Goal: Task Accomplishment & Management: Manage account settings

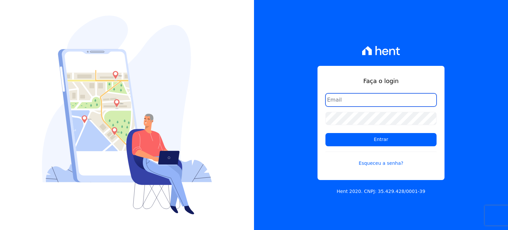
click at [361, 95] on input "email" at bounding box center [380, 99] width 111 height 13
type input "[EMAIL_ADDRESS][DOMAIN_NAME]"
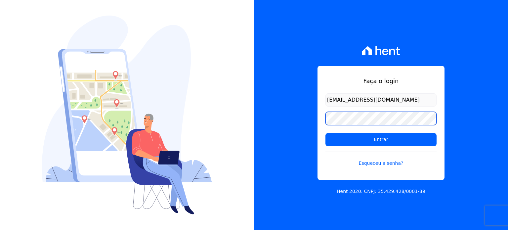
click at [325, 133] on input "Entrar" at bounding box center [380, 139] width 111 height 13
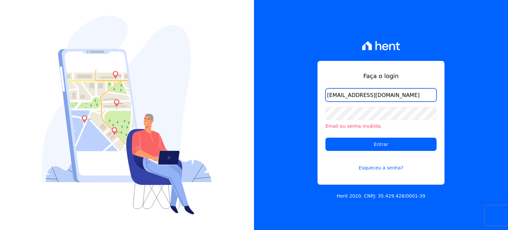
click at [407, 91] on input "[EMAIL_ADDRESS][DOMAIN_NAME]" at bounding box center [380, 94] width 111 height 13
type input "[EMAIL_ADDRESS][DOMAIN_NAME]"
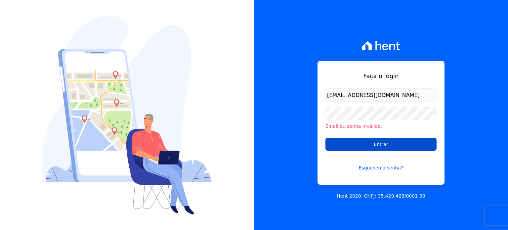
click at [371, 145] on input "Entrar" at bounding box center [380, 143] width 111 height 13
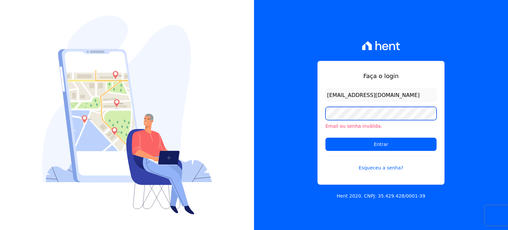
click at [325, 137] on input "Entrar" at bounding box center [380, 143] width 111 height 13
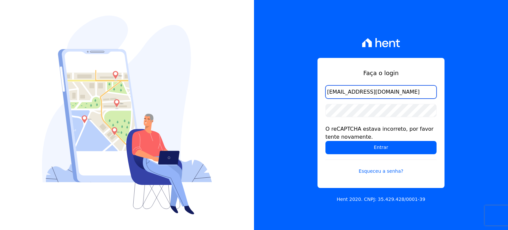
drag, startPoint x: 394, startPoint y: 91, endPoint x: 325, endPoint y: 91, distance: 69.1
click at [325, 91] on div "Faça o login diretoria@grupohurb.com O reCAPTCHA estava incorreto, por favor te…" at bounding box center [380, 123] width 127 height 130
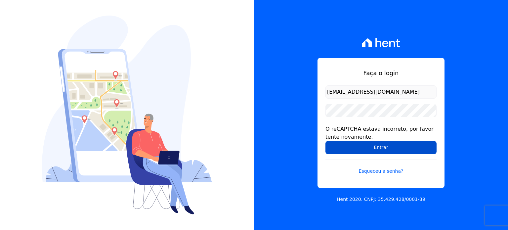
click at [386, 146] on input "Entrar" at bounding box center [380, 147] width 111 height 13
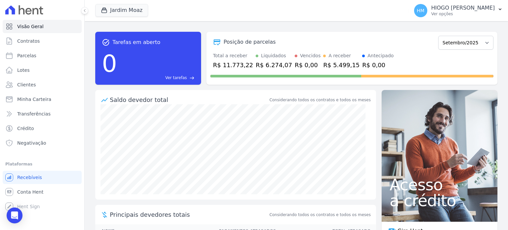
scroll to position [45, 0]
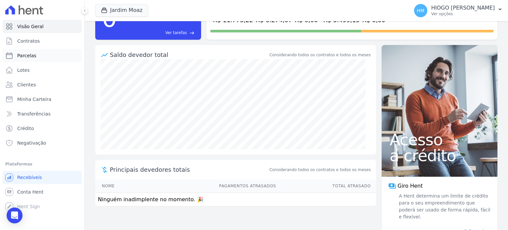
click at [31, 55] on span "Parcelas" at bounding box center [26, 55] width 19 height 7
select select
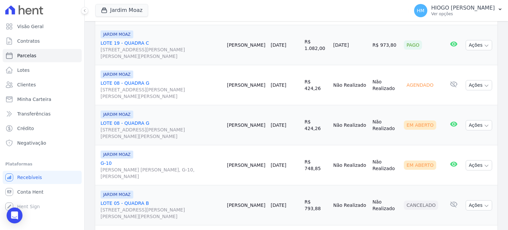
scroll to position [319, 0]
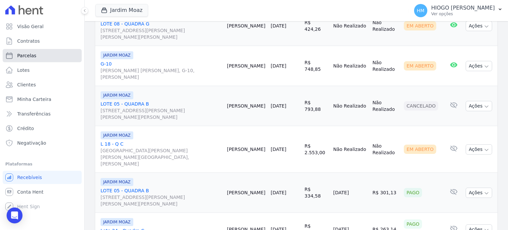
click at [24, 55] on span "Parcelas" at bounding box center [26, 55] width 19 height 7
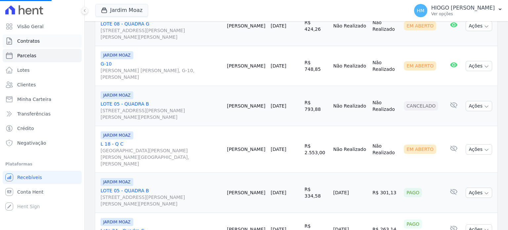
select select
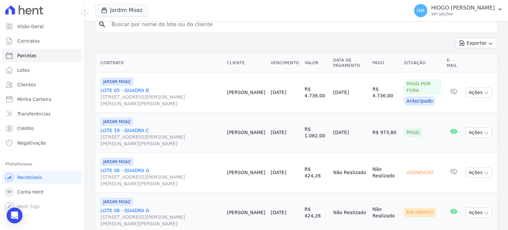
scroll to position [264, 0]
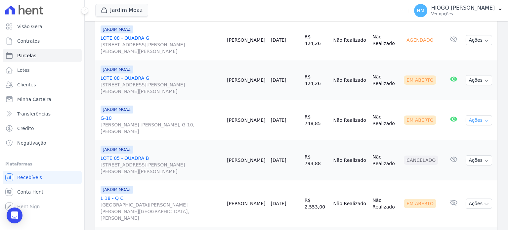
click at [484, 118] on icon "button" at bounding box center [486, 120] width 5 height 5
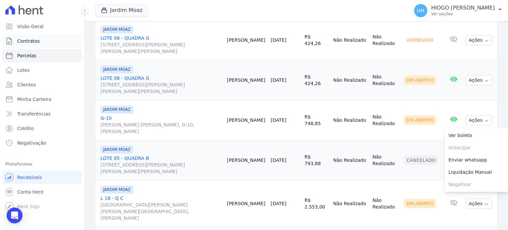
click at [26, 39] on span "Contratos" at bounding box center [28, 41] width 22 height 7
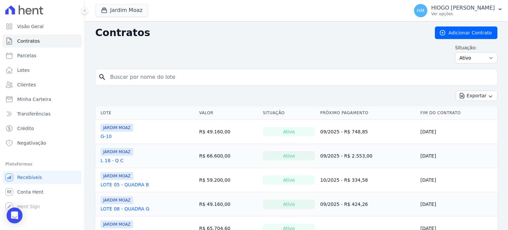
scroll to position [78, 0]
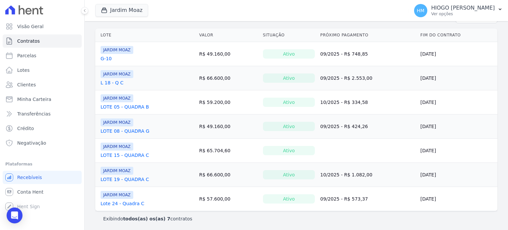
click at [128, 153] on link "LOTE 15 - QUADRA C" at bounding box center [124, 155] width 49 height 7
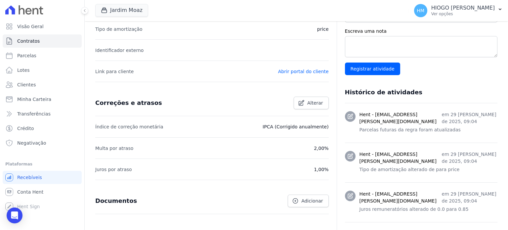
scroll to position [33, 0]
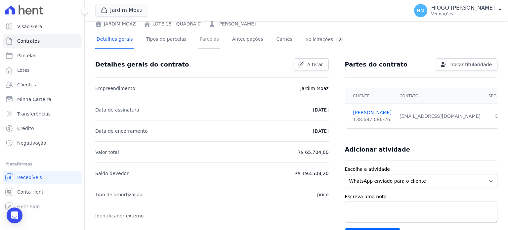
click at [208, 39] on link "Parcelas" at bounding box center [209, 40] width 22 height 18
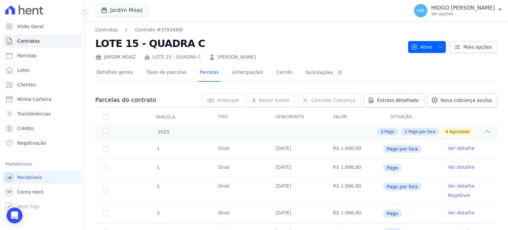
scroll to position [132, 0]
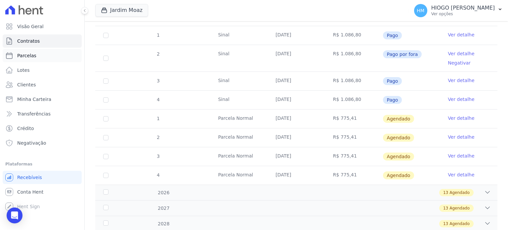
click at [33, 55] on span "Parcelas" at bounding box center [26, 55] width 19 height 7
select select
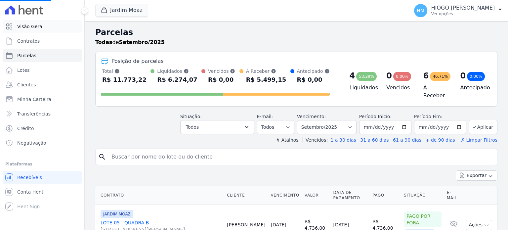
select select
click at [34, 26] on span "Visão Geral" at bounding box center [30, 26] width 26 height 7
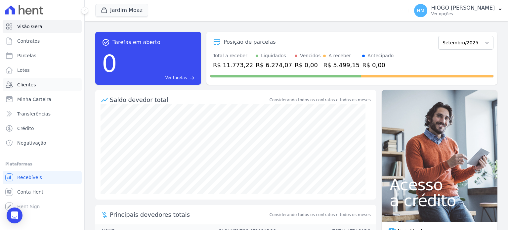
click at [22, 85] on span "Clientes" at bounding box center [26, 84] width 19 height 7
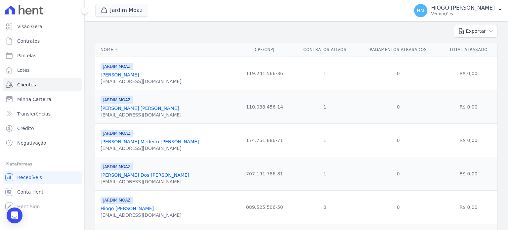
scroll to position [132, 0]
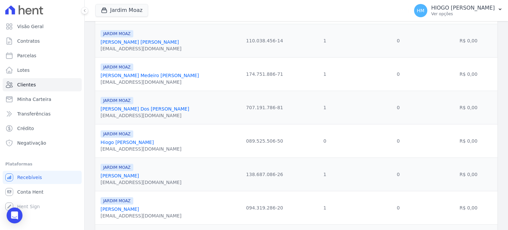
click at [164, 74] on link "[PERSON_NAME] Medeiro [PERSON_NAME]" at bounding box center [149, 75] width 98 height 5
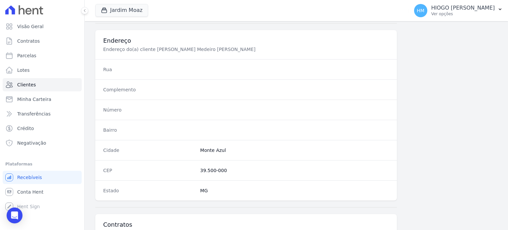
scroll to position [386, 0]
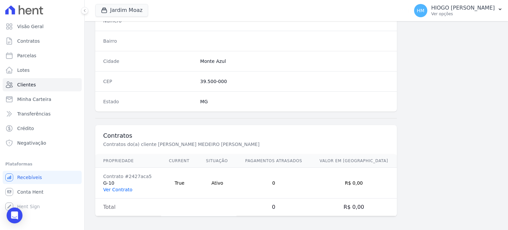
click at [121, 187] on link "Ver Contrato" at bounding box center [117, 189] width 29 height 5
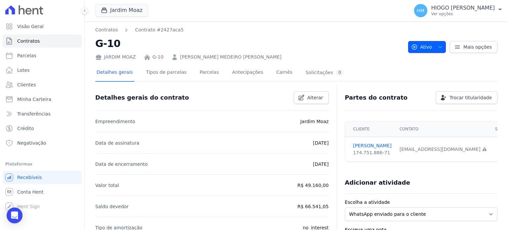
click at [438, 47] on icon "button" at bounding box center [439, 47] width 3 height 2
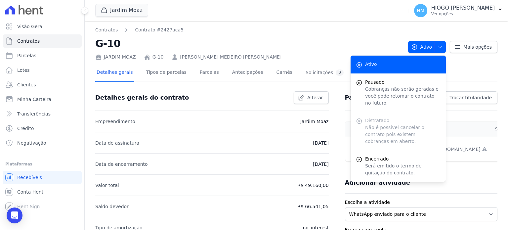
click at [401, 121] on div "Distratado Não é possível cancelar o contrato pois existem cobranças em aberto." at bounding box center [397, 131] width 95 height 38
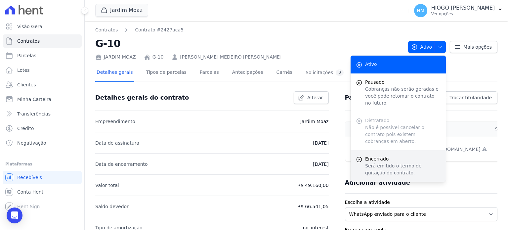
click at [369, 162] on p "Será emitido o termo de quitação do contrato." at bounding box center [402, 169] width 75 height 14
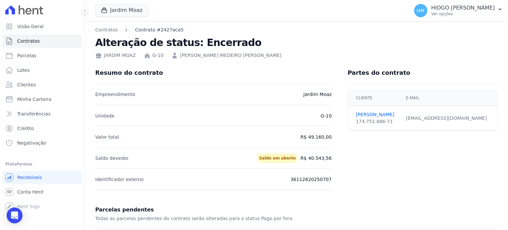
click at [147, 31] on link "Contrato #2427aca5" at bounding box center [159, 29] width 49 height 7
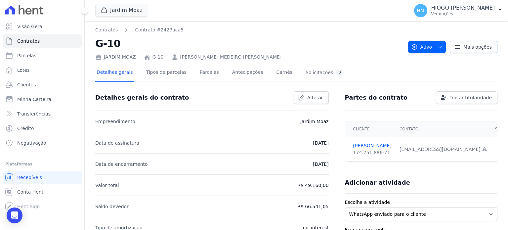
click at [457, 47] on icon at bounding box center [457, 47] width 7 height 7
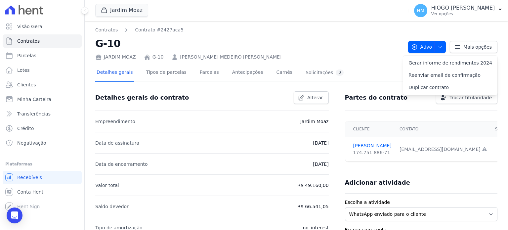
click at [382, 37] on h2 "G-10" at bounding box center [248, 43] width 307 height 15
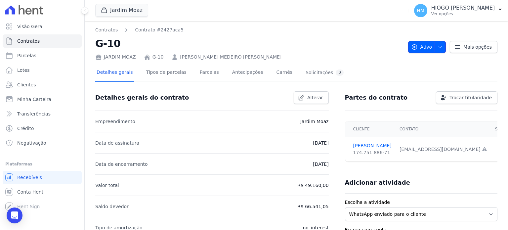
click at [439, 47] on icon "button" at bounding box center [439, 46] width 5 height 5
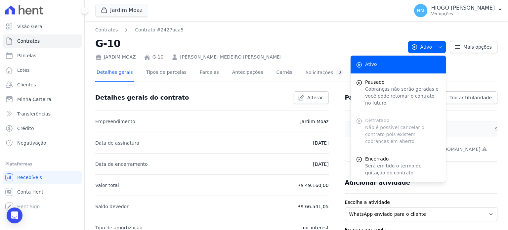
click at [393, 122] on div "Distratado Não é possível cancelar o contrato pois existem cobranças em aberto." at bounding box center [397, 131] width 95 height 38
click at [375, 120] on div "Distratado Não é possível cancelar o contrato pois existem cobranças em aberto." at bounding box center [397, 131] width 95 height 38
click at [371, 112] on div "Distratado Não é possível cancelar o contrato pois existem cobranças em aberto." at bounding box center [397, 131] width 95 height 38
click at [198, 72] on link "Parcelas" at bounding box center [209, 73] width 22 height 18
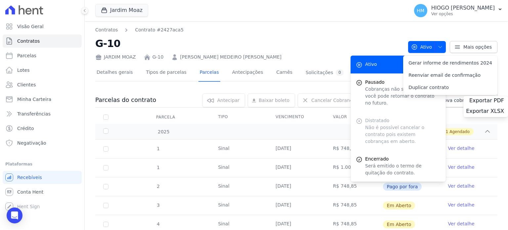
scroll to position [99, 0]
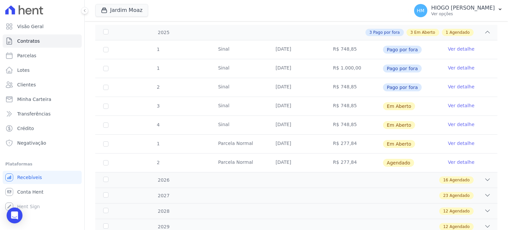
drag, startPoint x: 274, startPoint y: 103, endPoint x: 378, endPoint y: 101, distance: 104.5
click at [320, 102] on td "[DATE]" at bounding box center [296, 106] width 58 height 19
click at [458, 105] on link "Ver detalhe" at bounding box center [460, 105] width 26 height 7
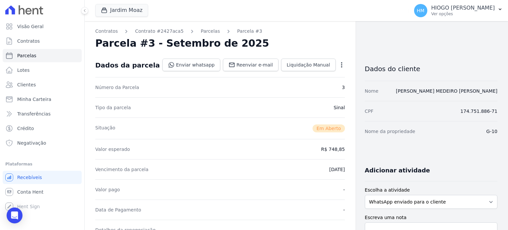
click at [338, 64] on icon "button" at bounding box center [341, 64] width 7 height 7
click at [314, 89] on link "Cancelar Cobrança" at bounding box center [313, 86] width 58 height 12
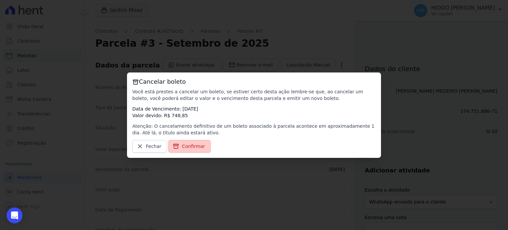
click at [194, 146] on span "Confirmar" at bounding box center [193, 146] width 23 height 7
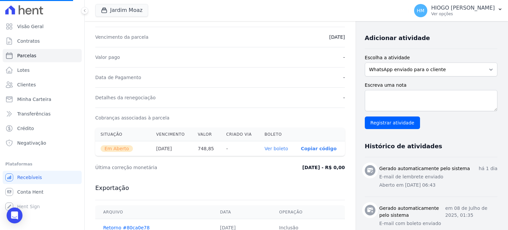
scroll to position [222, 0]
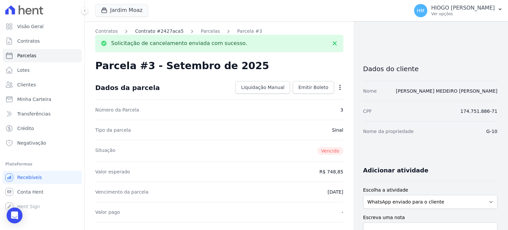
click at [155, 32] on link "Contrato #2427aca5" at bounding box center [159, 31] width 49 height 7
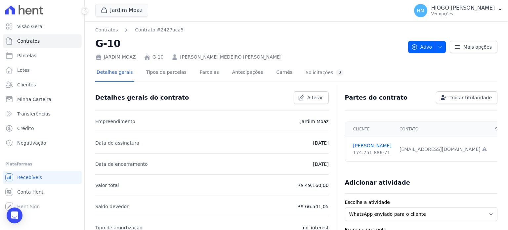
click at [443, 44] on div "Ativo Ativo Pausado Cobranças não serão geradas e você pode retomar o contrato …" at bounding box center [452, 43] width 89 height 19
click at [441, 44] on button "Ativo" at bounding box center [427, 47] width 38 height 12
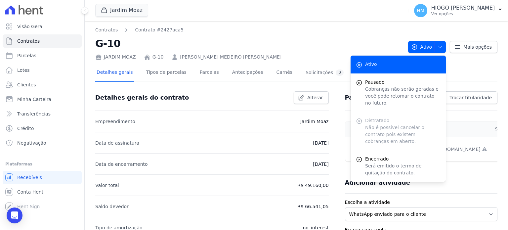
click at [378, 121] on div "Distratado Não é possível cancelar o contrato pois existem cobranças em aberto." at bounding box center [397, 131] width 95 height 38
click at [368, 114] on div "Distratado Não é possível cancelar o contrato pois existem cobranças em aberto." at bounding box center [397, 131] width 95 height 38
click at [292, 41] on h2 "G-10" at bounding box center [248, 43] width 307 height 15
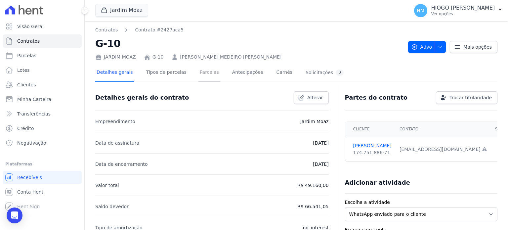
click at [198, 72] on link "Parcelas" at bounding box center [209, 73] width 22 height 18
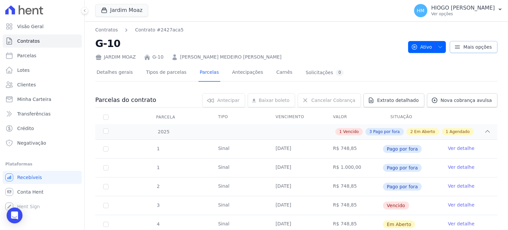
click at [454, 46] on icon at bounding box center [457, 47] width 7 height 7
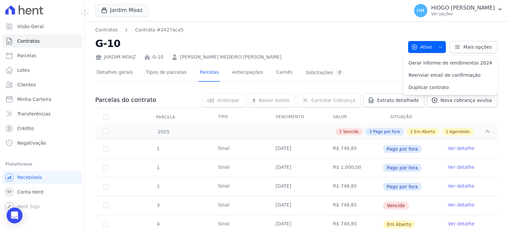
click at [325, 34] on div "Contratos Contrato #2427aca5 G-10 [PERSON_NAME] G-10 [PERSON_NAME] MEDEIRO [PER…" at bounding box center [248, 43] width 307 height 34
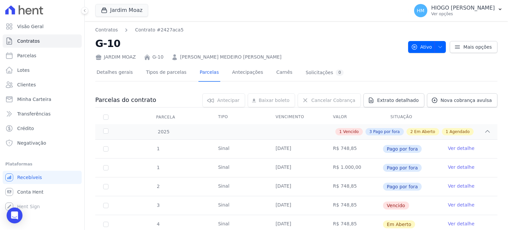
scroll to position [33, 0]
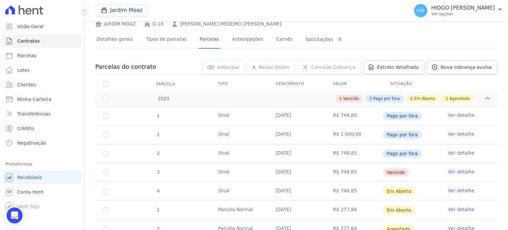
click at [450, 171] on link "Ver detalhe" at bounding box center [460, 171] width 26 height 7
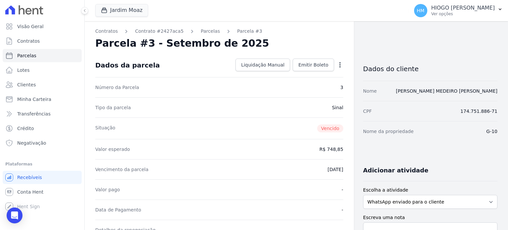
click at [339, 64] on icon "button" at bounding box center [339, 64] width 7 height 7
click at [276, 41] on div "Parcela #3 - Setembro de 2025" at bounding box center [219, 43] width 248 height 12
click at [250, 62] on span "Liquidação Manual" at bounding box center [262, 64] width 43 height 7
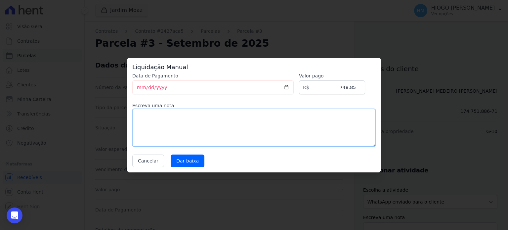
drag, startPoint x: 165, startPoint y: 123, endPoint x: 157, endPoint y: 114, distance: 12.4
click at [162, 121] on textarea at bounding box center [253, 128] width 243 height 38
type textarea "cancelado"
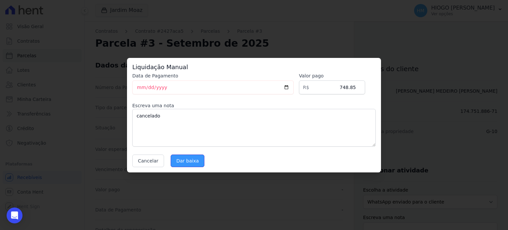
click at [179, 163] on input "Dar baixa" at bounding box center [188, 160] width 34 height 13
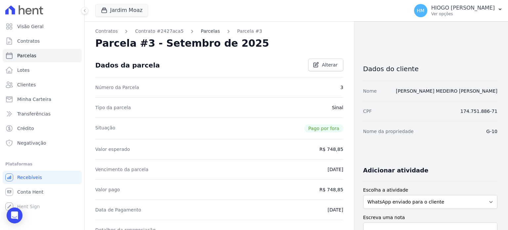
click at [201, 30] on link "Parcelas" at bounding box center [210, 31] width 19 height 7
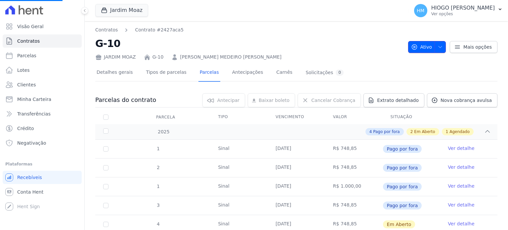
click at [434, 50] on span "button" at bounding box center [438, 47] width 8 height 11
click at [275, 74] on link "Carnês" at bounding box center [284, 73] width 19 height 18
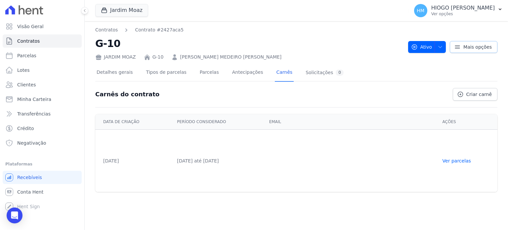
click at [460, 46] on icon at bounding box center [457, 47] width 7 height 7
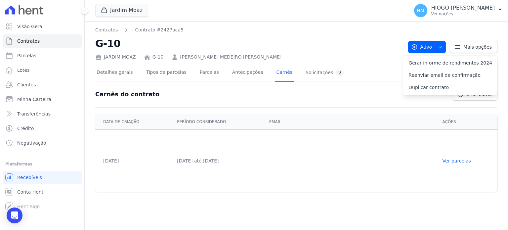
drag, startPoint x: 210, startPoint y: 100, endPoint x: 199, endPoint y: 111, distance: 15.7
click at [211, 100] on div "[PERSON_NAME] do contrato Criar carnê" at bounding box center [296, 94] width 402 height 26
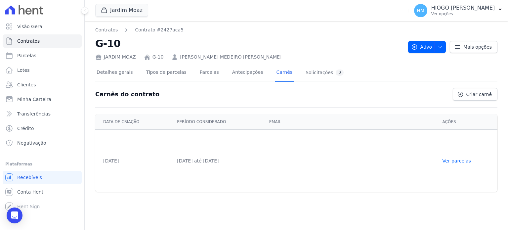
click at [113, 159] on td "[DATE]" at bounding box center [134, 161] width 78 height 62
click at [195, 167] on td "[DATE] até [DATE]" at bounding box center [219, 161] width 92 height 62
click at [222, 160] on td "[DATE] até [DATE]" at bounding box center [219, 161] width 92 height 62
click at [463, 161] on link "Ver parcelas" at bounding box center [456, 160] width 28 height 5
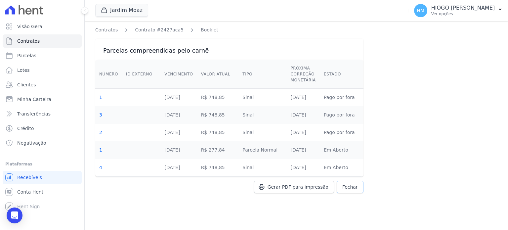
click at [349, 186] on span "Fechar" at bounding box center [350, 186] width 16 height 7
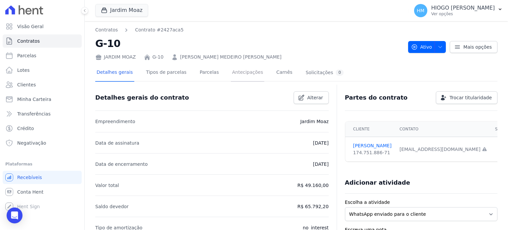
click at [244, 71] on link "Antecipações" at bounding box center [248, 73] width 34 height 18
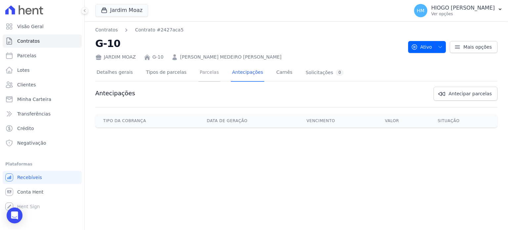
click at [204, 74] on link "Parcelas" at bounding box center [209, 73] width 22 height 18
click at [110, 75] on link "Detalhes gerais" at bounding box center [114, 73] width 39 height 18
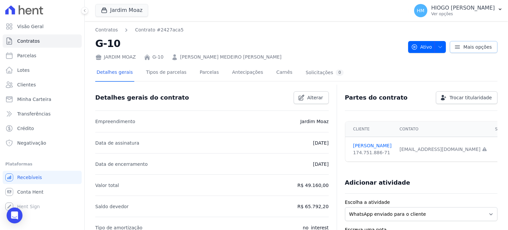
click at [460, 43] on link "Mais opções" at bounding box center [473, 47] width 48 height 12
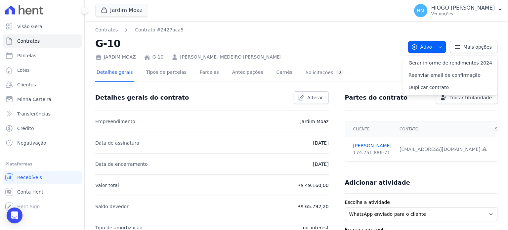
click at [430, 45] on button "Ativo" at bounding box center [427, 47] width 38 height 12
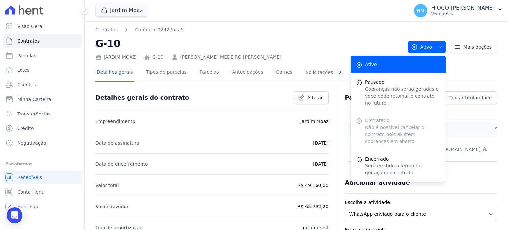
click at [383, 113] on div "Distratado Não é possível cancelar o contrato pois existem cobranças em aberto." at bounding box center [397, 131] width 95 height 38
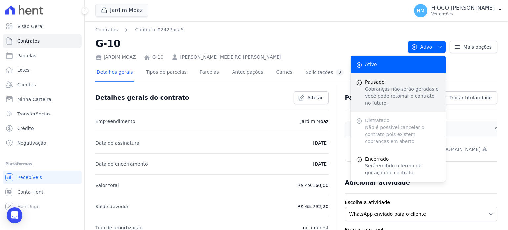
click at [385, 98] on p "Cobranças não serão geradas e você pode retomar o contrato no futuro." at bounding box center [402, 96] width 75 height 21
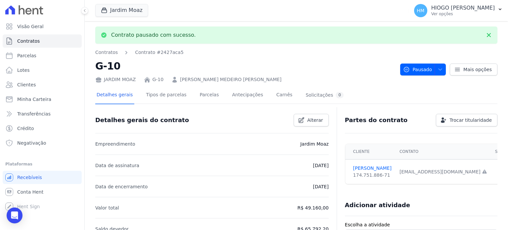
click at [336, 55] on nav "Contratos Contrato #2427aca5" at bounding box center [244, 52] width 299 height 7
click at [439, 68] on icon "button" at bounding box center [439, 69] width 5 height 5
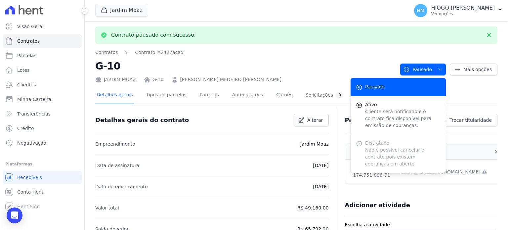
click at [364, 148] on div "Distratado Não é possível cancelar o contrato pois existem cobranças em aberto." at bounding box center [397, 153] width 95 height 38
click at [295, 53] on nav "Contratos Contrato #2427aca5" at bounding box center [244, 52] width 299 height 7
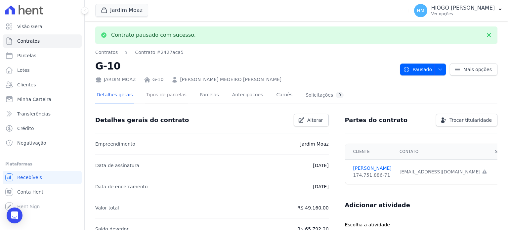
click at [152, 97] on link "Tipos de parcelas" at bounding box center [166, 96] width 43 height 18
click at [198, 97] on link "Parcelas" at bounding box center [209, 96] width 22 height 18
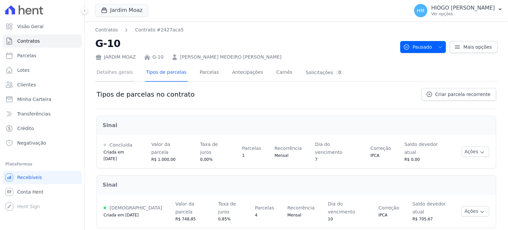
click at [124, 72] on link "Detalhes gerais" at bounding box center [114, 73] width 39 height 18
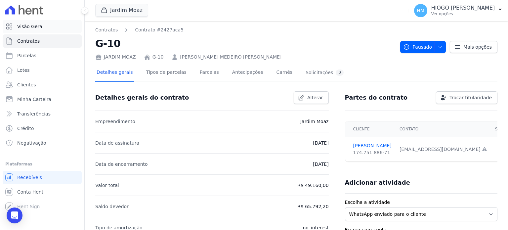
click at [34, 21] on link "Visão Geral" at bounding box center [42, 26] width 79 height 13
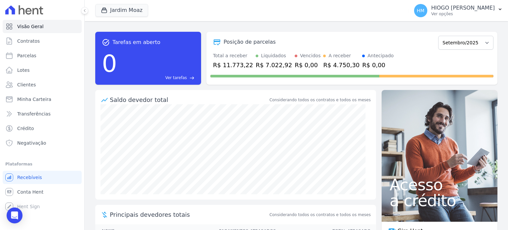
click at [311, 21] on div "[PERSON_NAME] Você possui apenas um empreendimento Aplicar" at bounding box center [250, 11] width 311 height 22
click at [33, 55] on span "Parcelas" at bounding box center [26, 55] width 19 height 7
select select
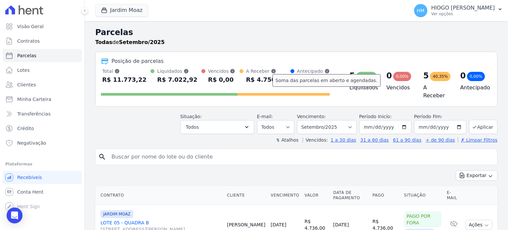
click at [271, 73] on icon at bounding box center [273, 71] width 4 height 4
click at [273, 71] on icon at bounding box center [273, 71] width 4 height 4
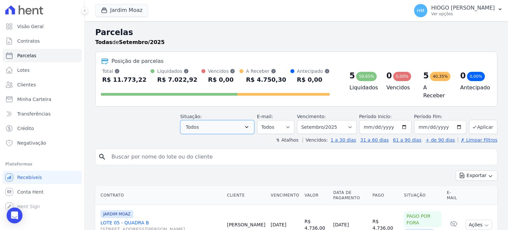
click at [231, 123] on button "Todos" at bounding box center [217, 127] width 74 height 14
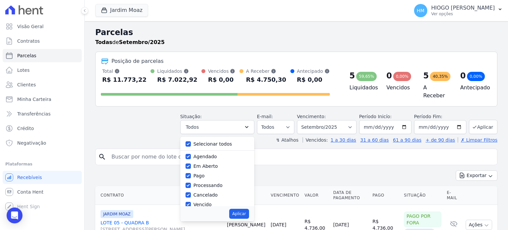
drag, startPoint x: 291, startPoint y: 116, endPoint x: 287, endPoint y: 124, distance: 9.1
click at [291, 117] on div "E-mail: Todos Lido Não-lido" at bounding box center [275, 123] width 37 height 21
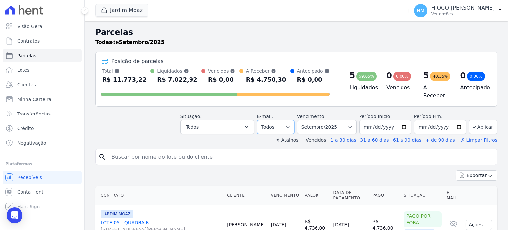
click at [285, 125] on select "Todos Lido Não-lido" at bounding box center [275, 127] width 37 height 14
click at [289, 124] on select "Todos Lido Não-lido" at bounding box center [275, 127] width 37 height 14
click at [34, 42] on span "Contratos" at bounding box center [28, 41] width 22 height 7
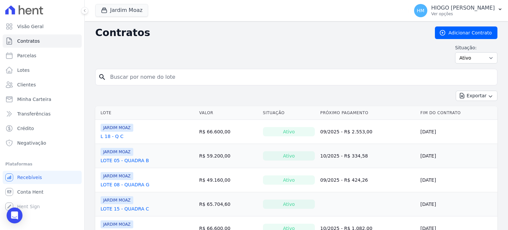
scroll to position [54, 0]
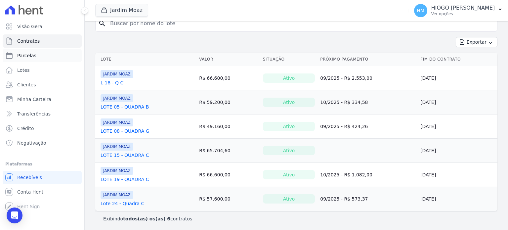
click at [25, 54] on span "Parcelas" at bounding box center [26, 55] width 19 height 7
select select
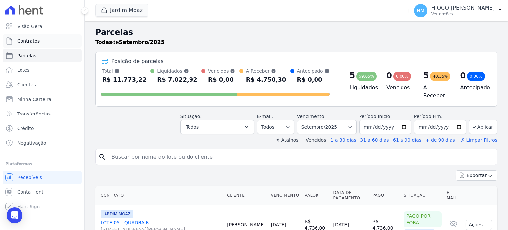
click at [32, 42] on span "Contratos" at bounding box center [28, 41] width 22 height 7
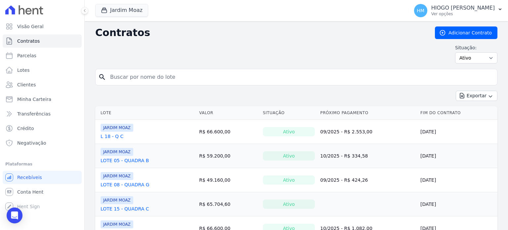
scroll to position [54, 0]
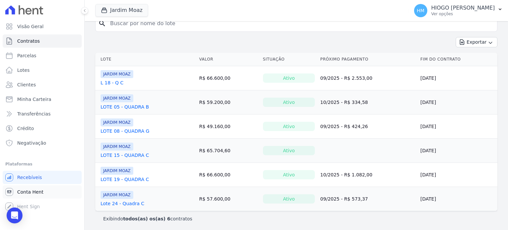
click at [36, 190] on span "Conta Hent" at bounding box center [30, 191] width 26 height 7
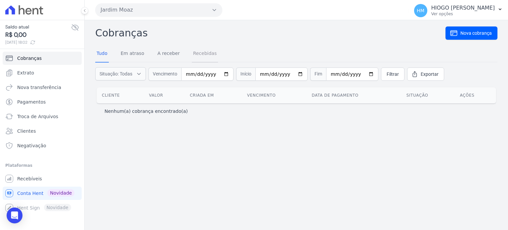
click at [193, 50] on link "Recebidas" at bounding box center [205, 53] width 26 height 17
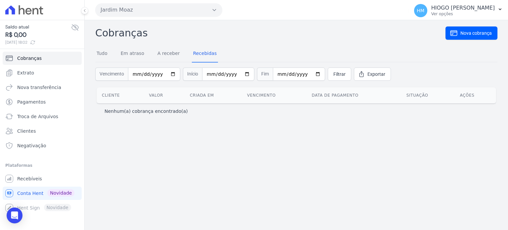
click at [176, 55] on div "Tudo Em atraso A receber Recebidas" at bounding box center [156, 53] width 123 height 17
click at [173, 54] on link "A receber" at bounding box center [168, 53] width 25 height 17
click at [135, 53] on link "Em atraso" at bounding box center [132, 53] width 26 height 17
click at [104, 52] on link "Tudo" at bounding box center [102, 53] width 14 height 17
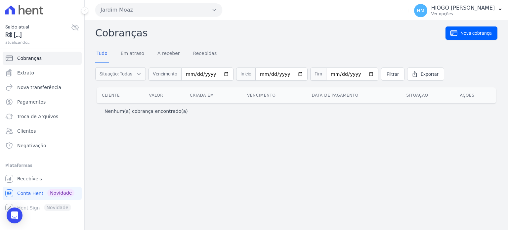
click at [218, 151] on div "Cobranças Nova cobrança Tudo Em atraso A receber Recebidas Situação: Todas Em a…" at bounding box center [296, 125] width 423 height 210
click at [30, 177] on span "Recebíveis" at bounding box center [29, 178] width 25 height 7
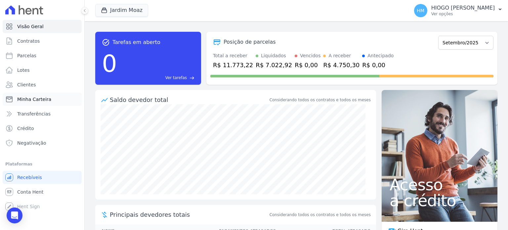
click at [29, 100] on span "Minha Carteira" at bounding box center [34, 99] width 34 height 7
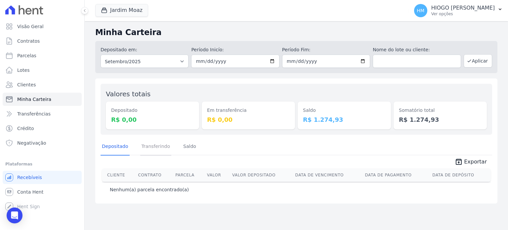
click at [151, 148] on link "Transferindo" at bounding box center [155, 146] width 31 height 17
click at [184, 148] on link "Saldo" at bounding box center [190, 146] width 16 height 17
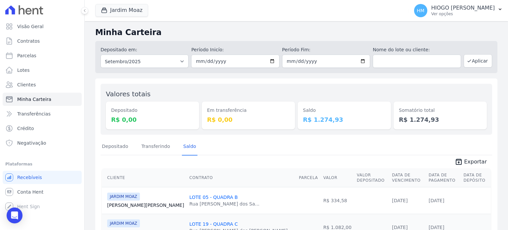
scroll to position [32, 0]
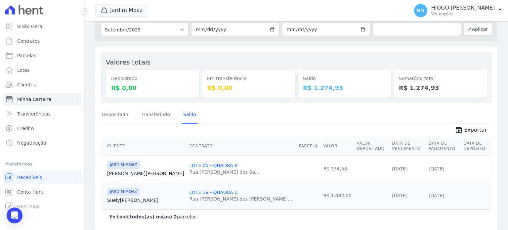
click at [428, 193] on link "[DATE]" at bounding box center [436, 195] width 16 height 5
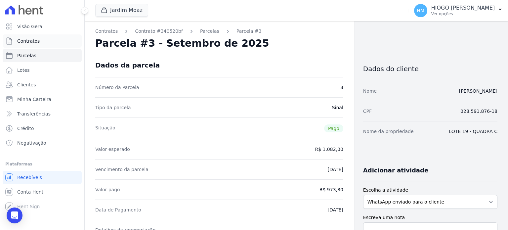
click at [31, 40] on span "Contratos" at bounding box center [28, 41] width 22 height 7
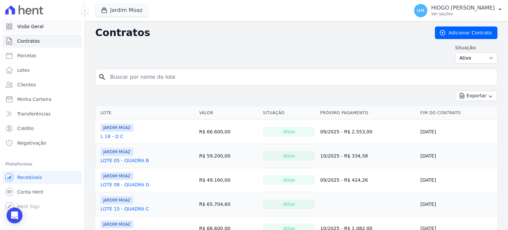
click at [36, 29] on span "Visão Geral" at bounding box center [30, 26] width 26 height 7
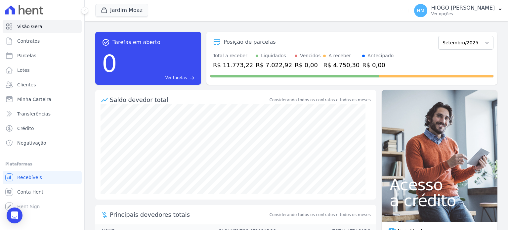
click at [304, 45] on div "Posição de parcelas" at bounding box center [322, 42] width 225 height 8
click at [466, 42] on select "Novembro/2024 Dezembro/2024 Janeiro/2025 Fevereiro/2025 Março/2025 Abril/2025 M…" at bounding box center [465, 43] width 55 height 14
select select "10/2025"
click at [438, 36] on select "Novembro/2024 Dezembro/2024 Janeiro/2025 Fevereiro/2025 Março/2025 Abril/2025 M…" at bounding box center [465, 43] width 55 height 14
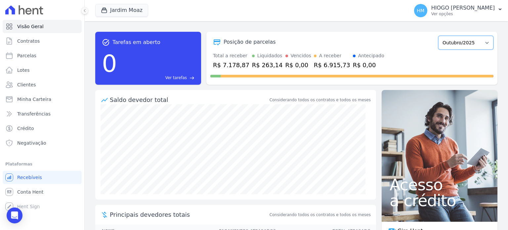
click at [484, 44] on select "Novembro/2024 Dezembro/2024 Janeiro/2025 Fevereiro/2025 Março/2025 Abril/2025 M…" at bounding box center [465, 43] width 55 height 14
select select "11/2025"
click at [438, 36] on select "Novembro/2024 Dezembro/2024 Janeiro/2025 Fevereiro/2025 Março/2025 Abril/2025 M…" at bounding box center [465, 43] width 55 height 14
click at [465, 44] on select "Novembro/2024 Dezembro/2024 Janeiro/2025 Fevereiro/2025 Março/2025 Abril/2025 M…" at bounding box center [465, 43] width 55 height 14
select select "12/2025"
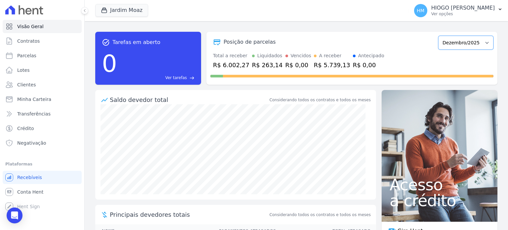
click at [438, 36] on select "Novembro/2024 Dezembro/2024 Janeiro/2025 Fevereiro/2025 Março/2025 Abril/2025 M…" at bounding box center [465, 43] width 55 height 14
click at [456, 42] on select "Novembro/2024 Dezembro/2024 Janeiro/2025 Fevereiro/2025 Março/2025 Abril/2025 M…" at bounding box center [465, 43] width 55 height 14
select select "04/2026"
click at [438, 36] on select "Novembro/2024 Dezembro/2024 Janeiro/2025 Fevereiro/2025 Março/2025 Abril/2025 M…" at bounding box center [465, 43] width 55 height 14
click at [323, 64] on div "R$ 5.740,02" at bounding box center [332, 64] width 36 height 9
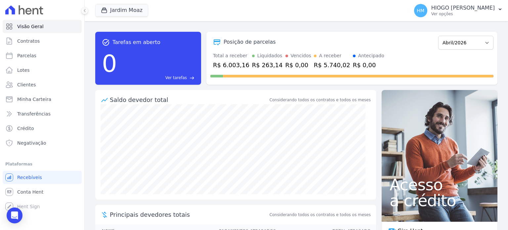
scroll to position [45, 0]
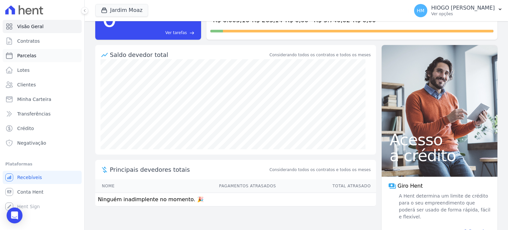
click at [25, 59] on link "Parcelas" at bounding box center [42, 55] width 79 height 13
select select
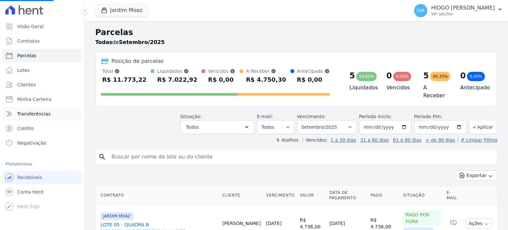
click at [31, 116] on span "Transferências" at bounding box center [33, 113] width 33 height 7
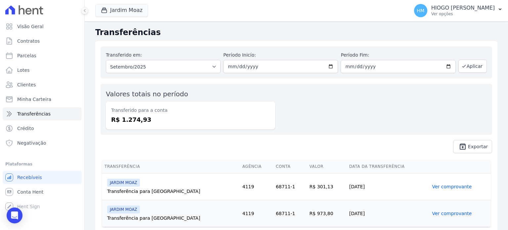
scroll to position [18, 0]
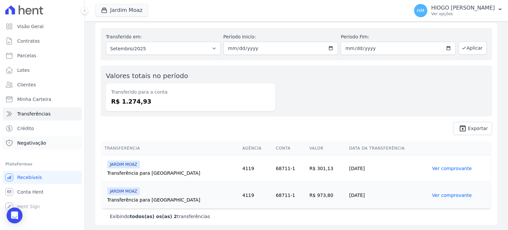
click at [31, 143] on span "Negativação" at bounding box center [31, 142] width 29 height 7
